Goal: Check status: Check status

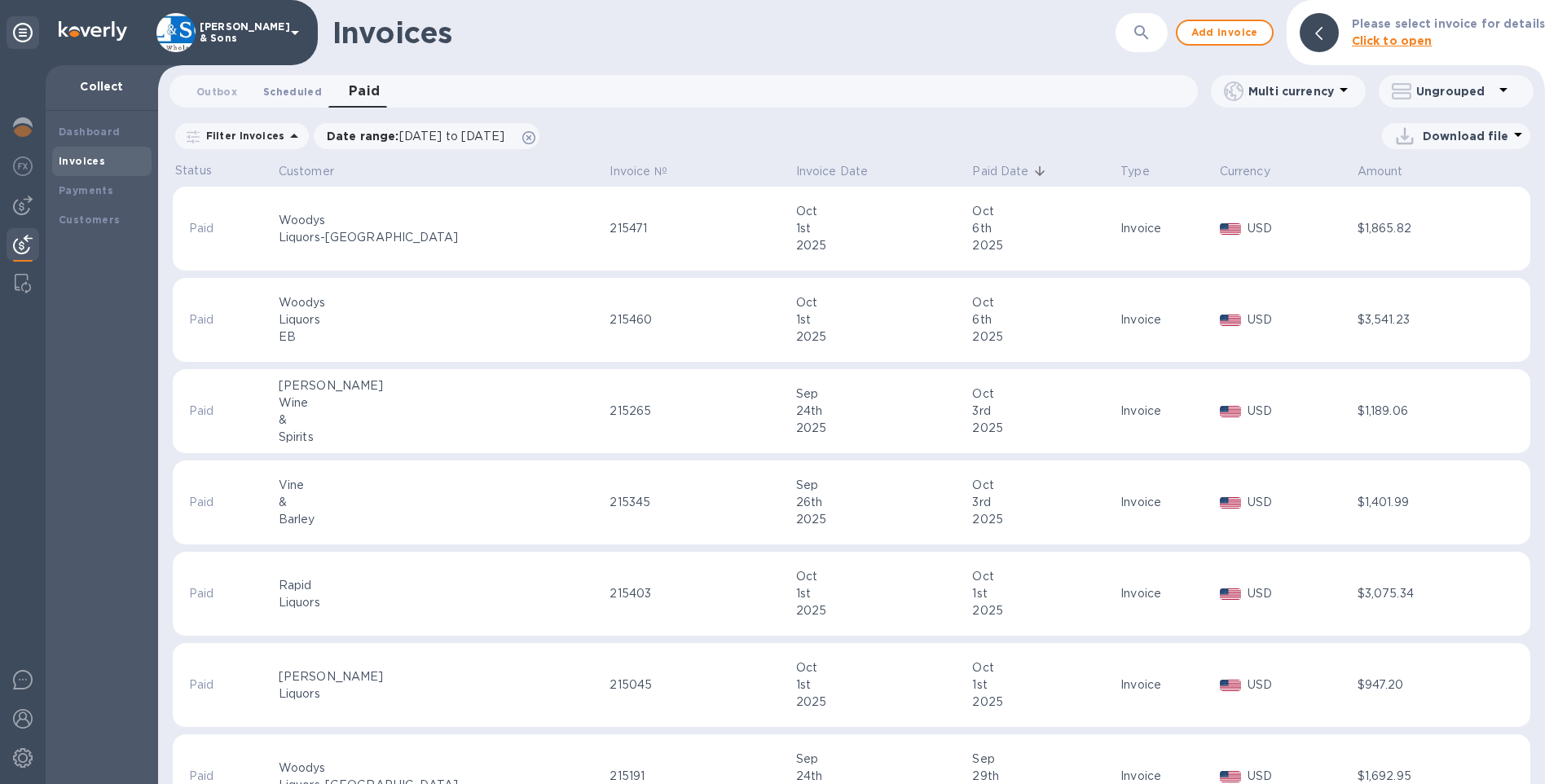
click at [278, 95] on span "Scheduled 0" at bounding box center [292, 91] width 58 height 17
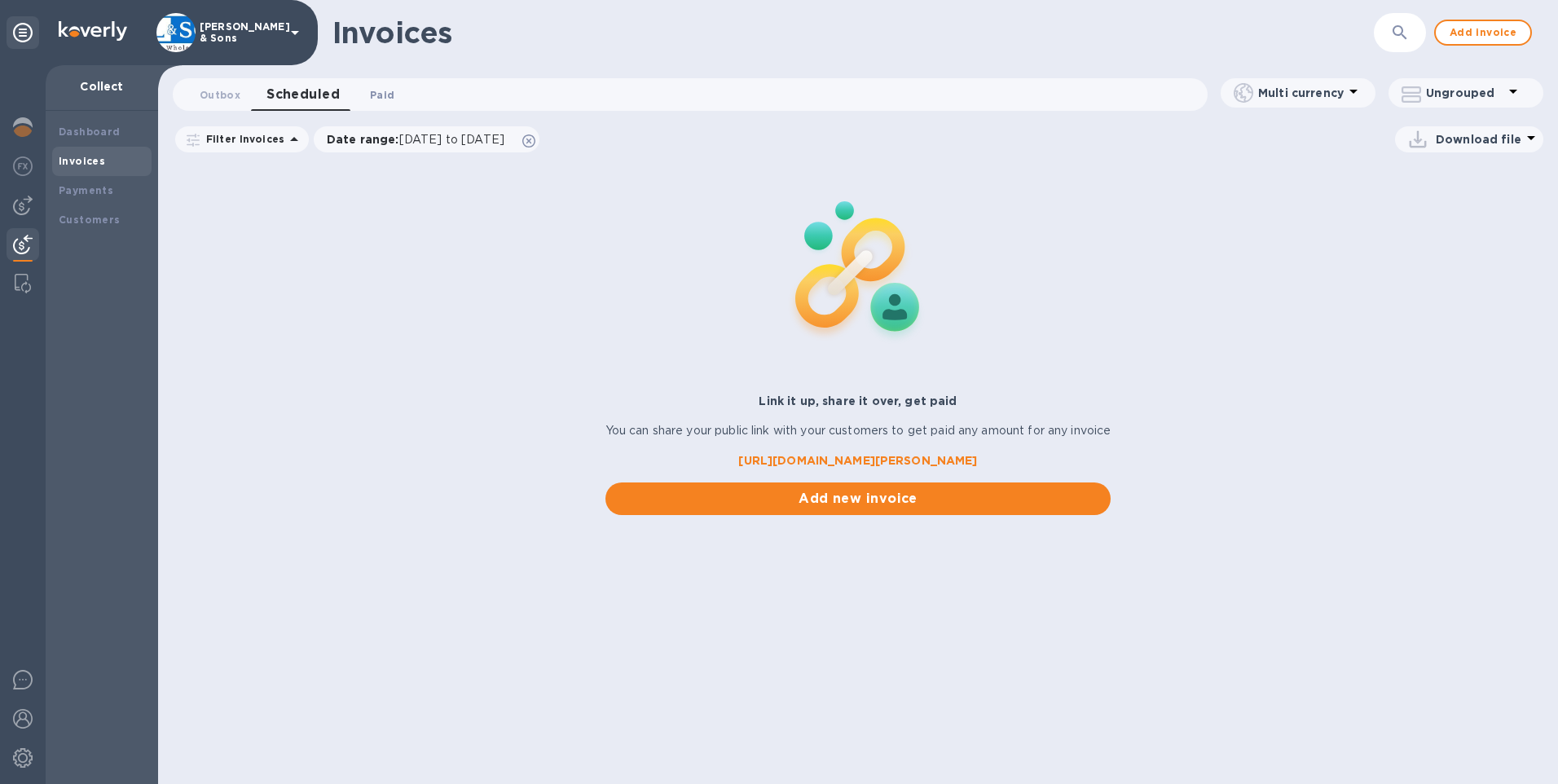
click at [366, 95] on span "Paid 0" at bounding box center [382, 94] width 32 height 17
